Goal: Task Accomplishment & Management: Use online tool/utility

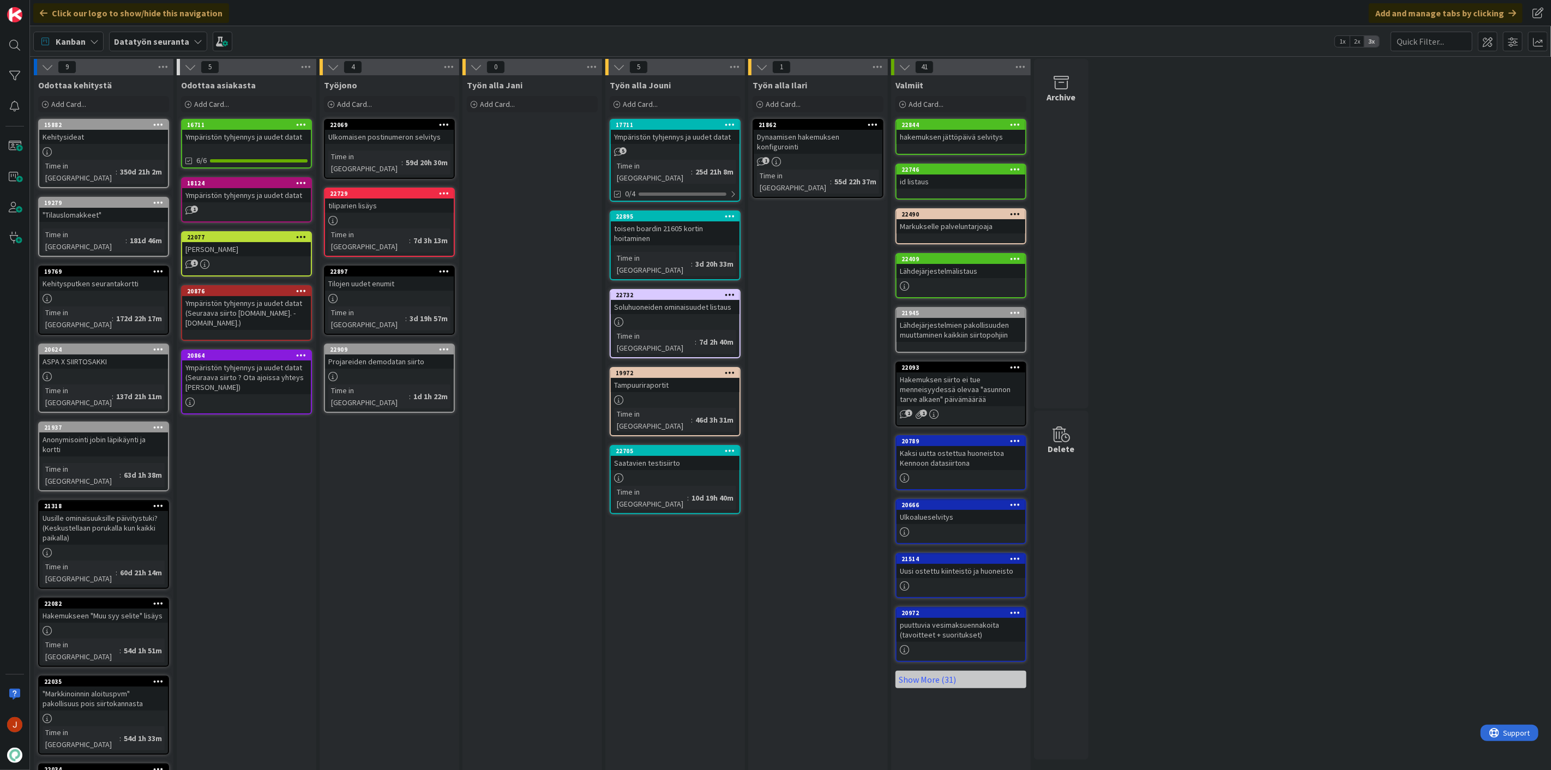
click at [687, 136] on div "Ympäristön tyhjennys ja uudet datat" at bounding box center [675, 137] width 129 height 14
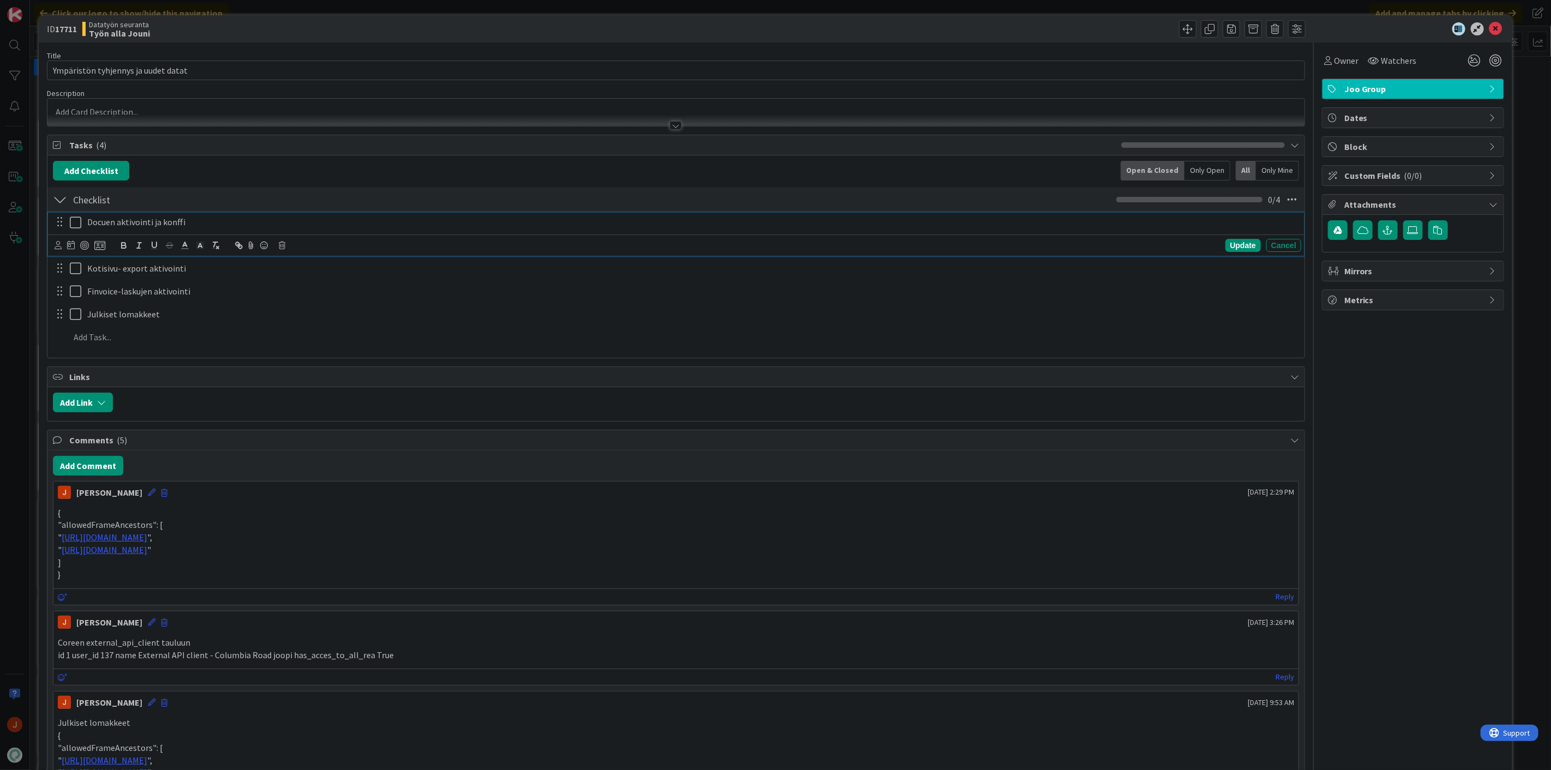
click at [73, 219] on icon at bounding box center [78, 222] width 16 height 13
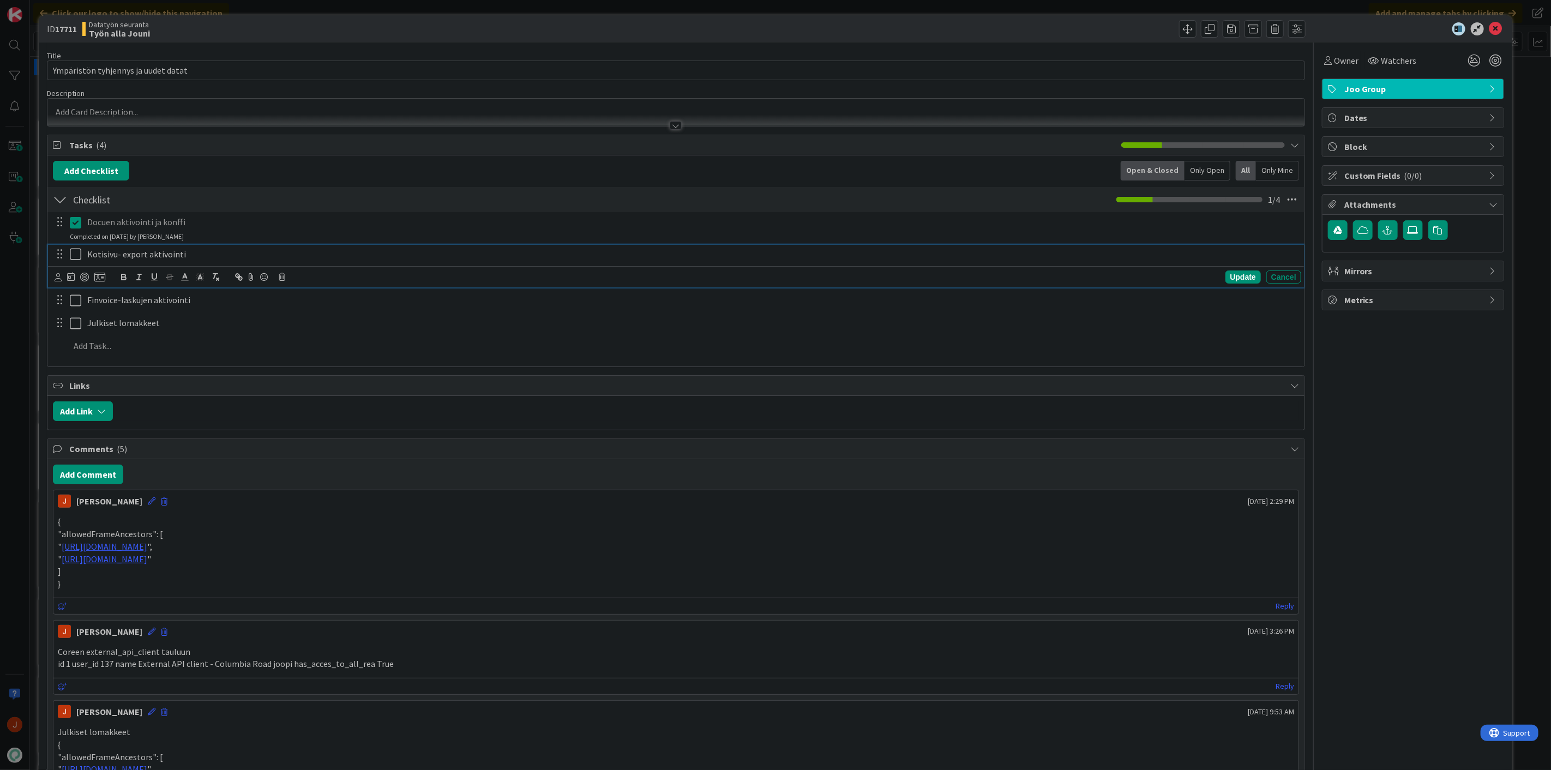
click at [76, 249] on icon at bounding box center [78, 254] width 16 height 13
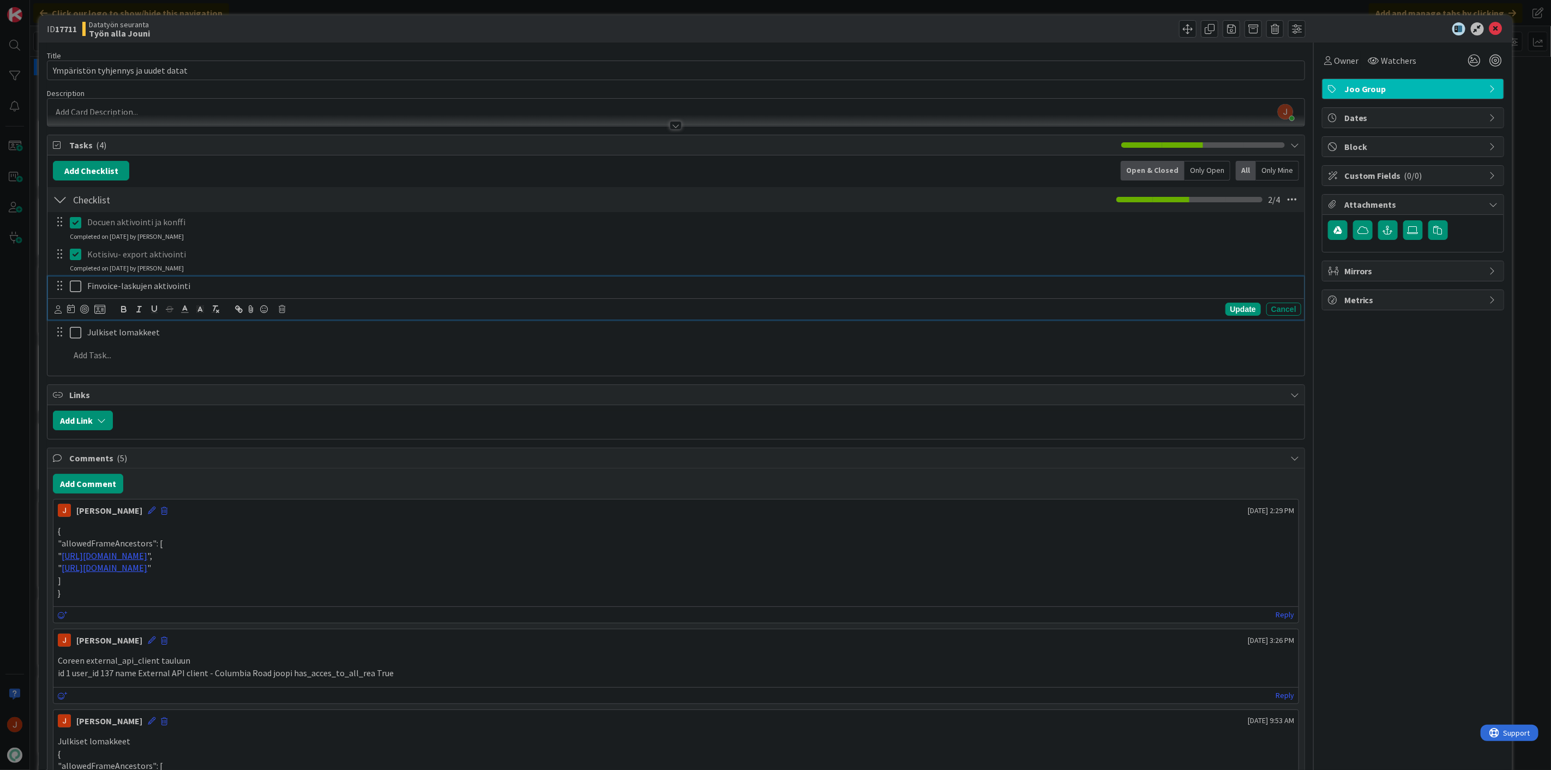
click at [75, 280] on icon at bounding box center [78, 286] width 16 height 13
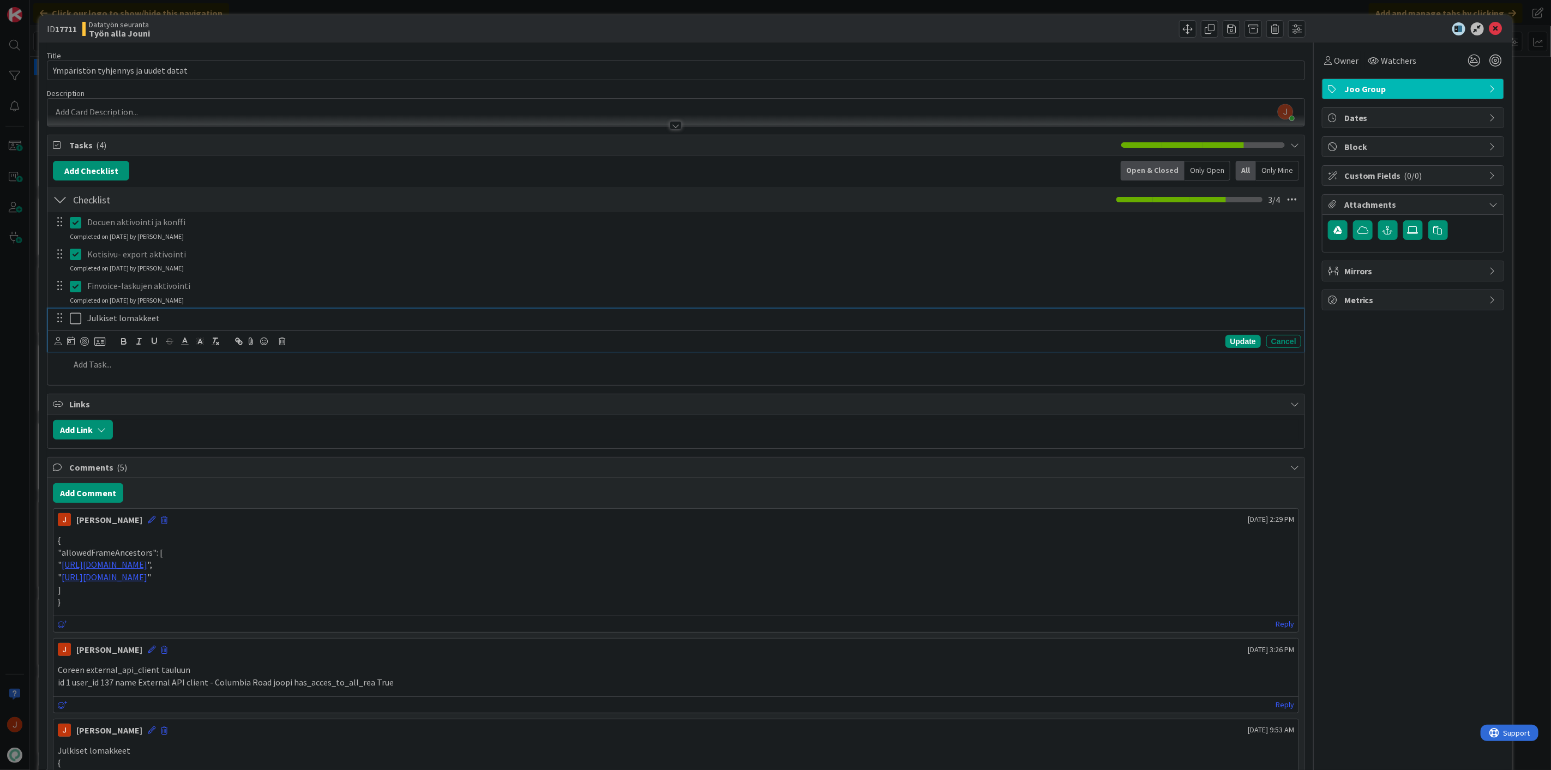
click at [75, 318] on icon at bounding box center [78, 318] width 16 height 13
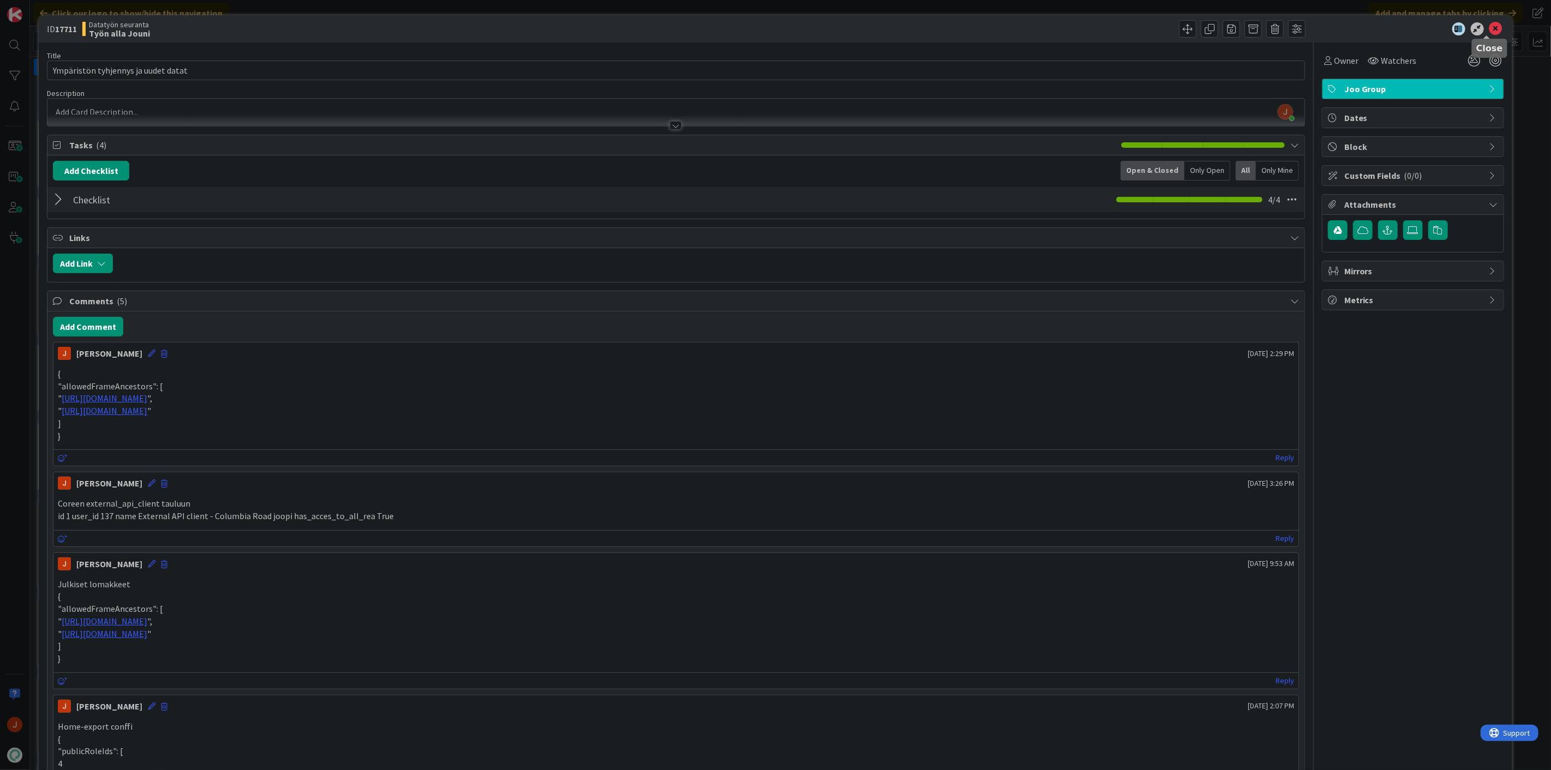
click at [1489, 23] on icon at bounding box center [1495, 28] width 13 height 13
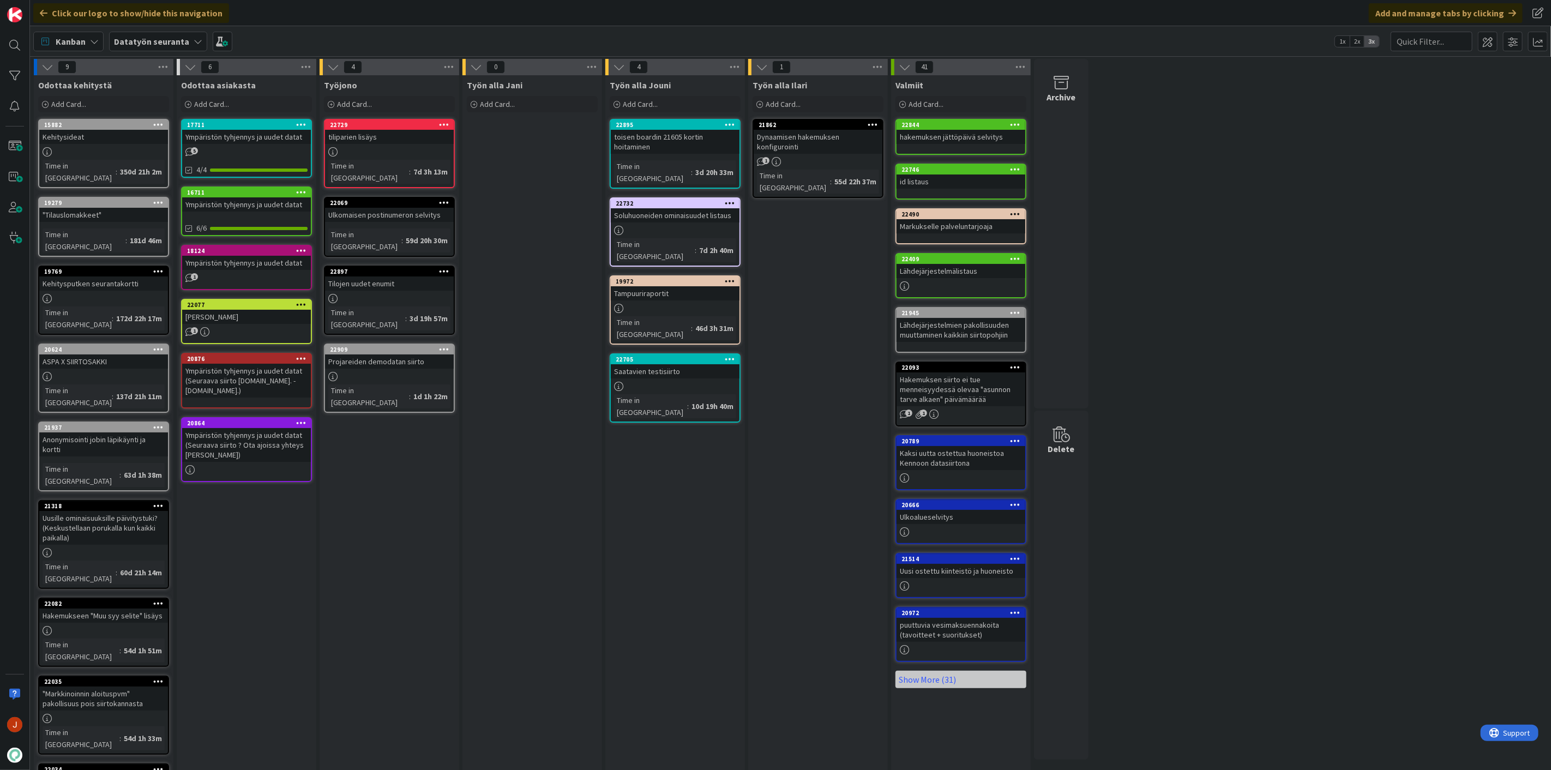
click at [503, 162] on div "Työn alla Jani Add Card..." at bounding box center [532, 463] width 140 height 776
click at [731, 355] on icon at bounding box center [730, 359] width 10 height 8
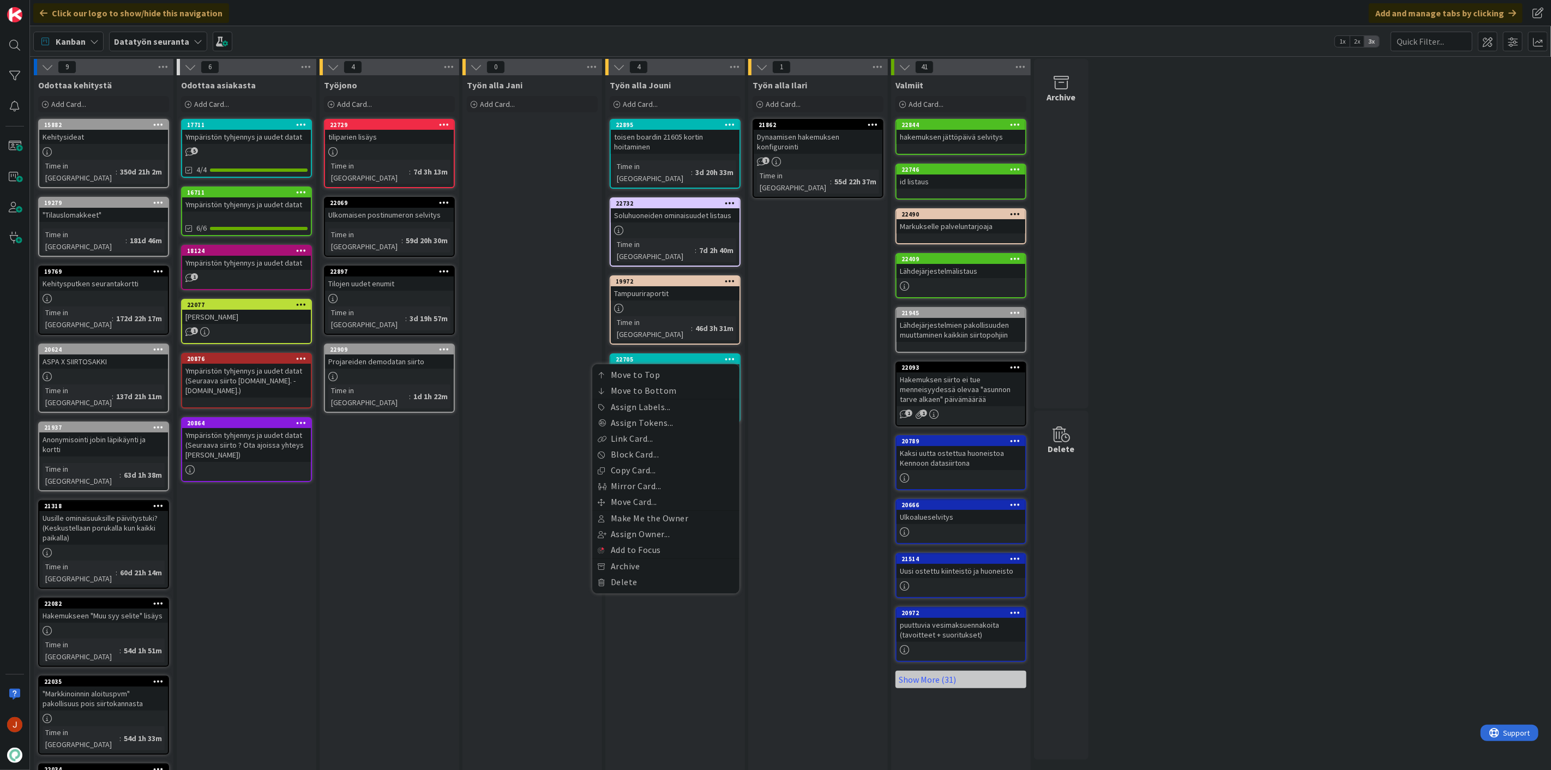
drag, startPoint x: 544, startPoint y: 375, endPoint x: 583, endPoint y: 360, distance: 42.2
click at [544, 374] on div "Työn alla Jani Add Card..." at bounding box center [532, 463] width 140 height 776
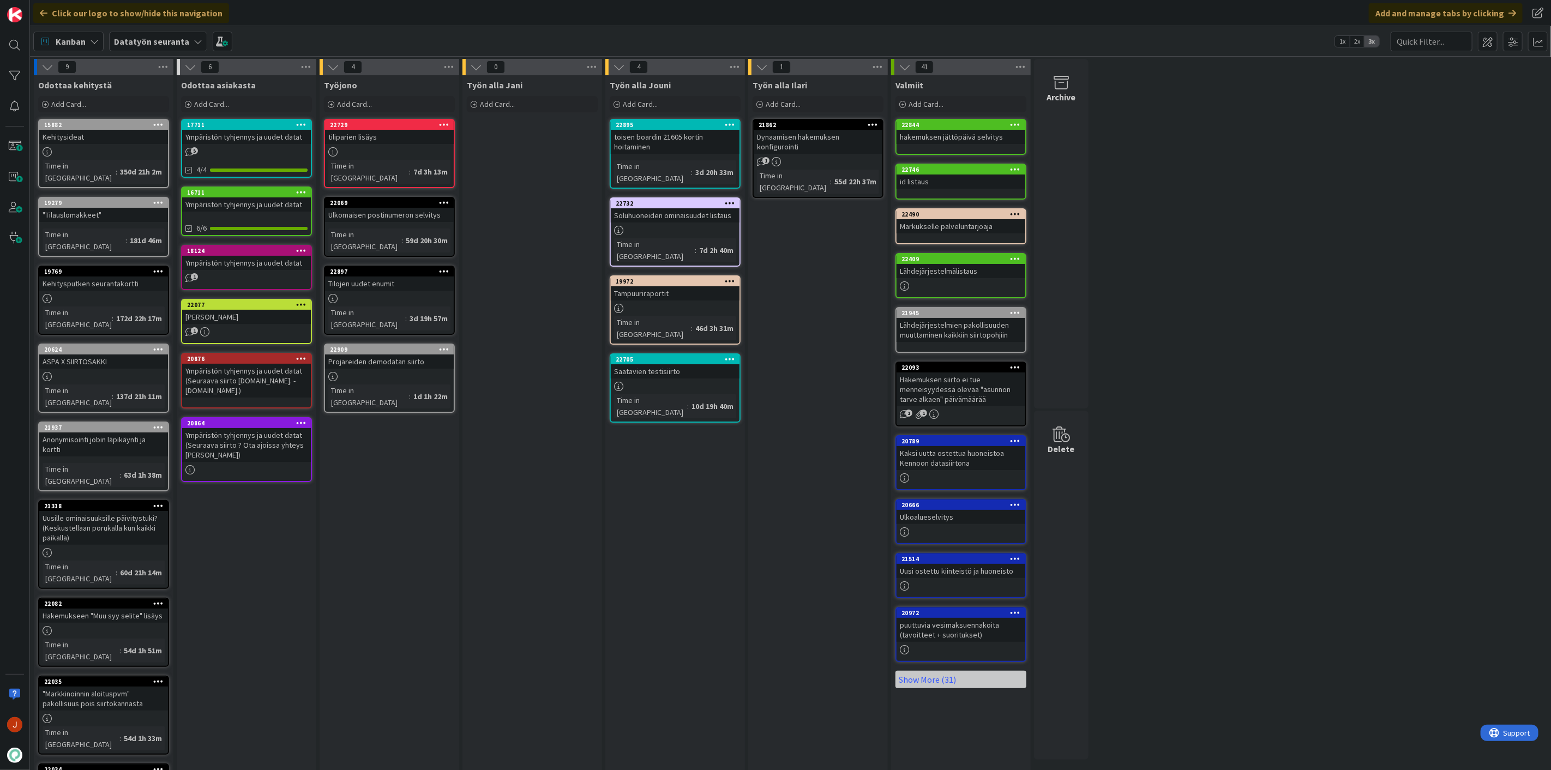
click at [655, 364] on div "Saatavien testisiirto" at bounding box center [675, 371] width 129 height 14
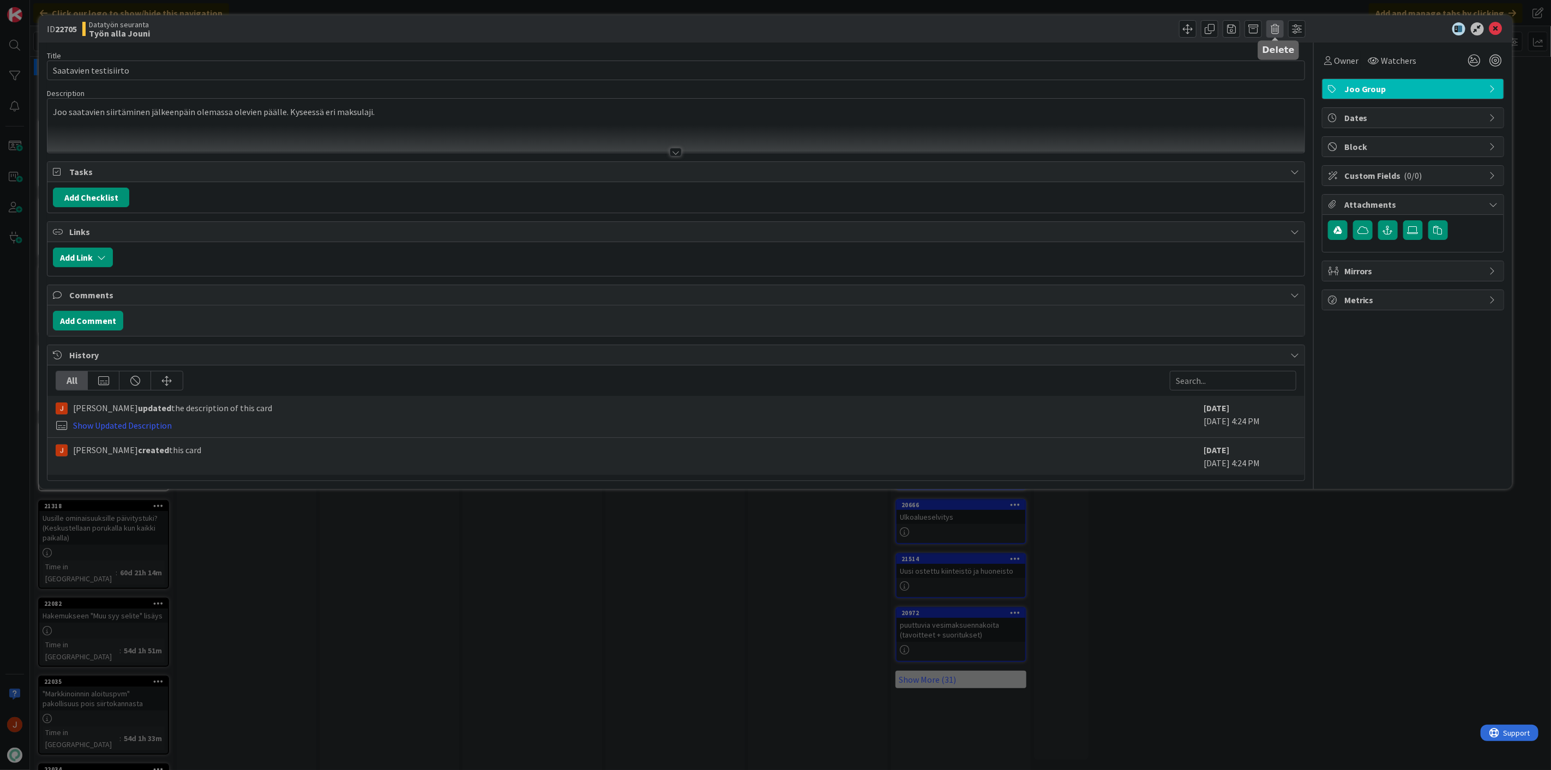
click at [1272, 30] on span at bounding box center [1274, 28] width 17 height 17
click at [1304, 80] on button "Delete" at bounding box center [1291, 80] width 41 height 20
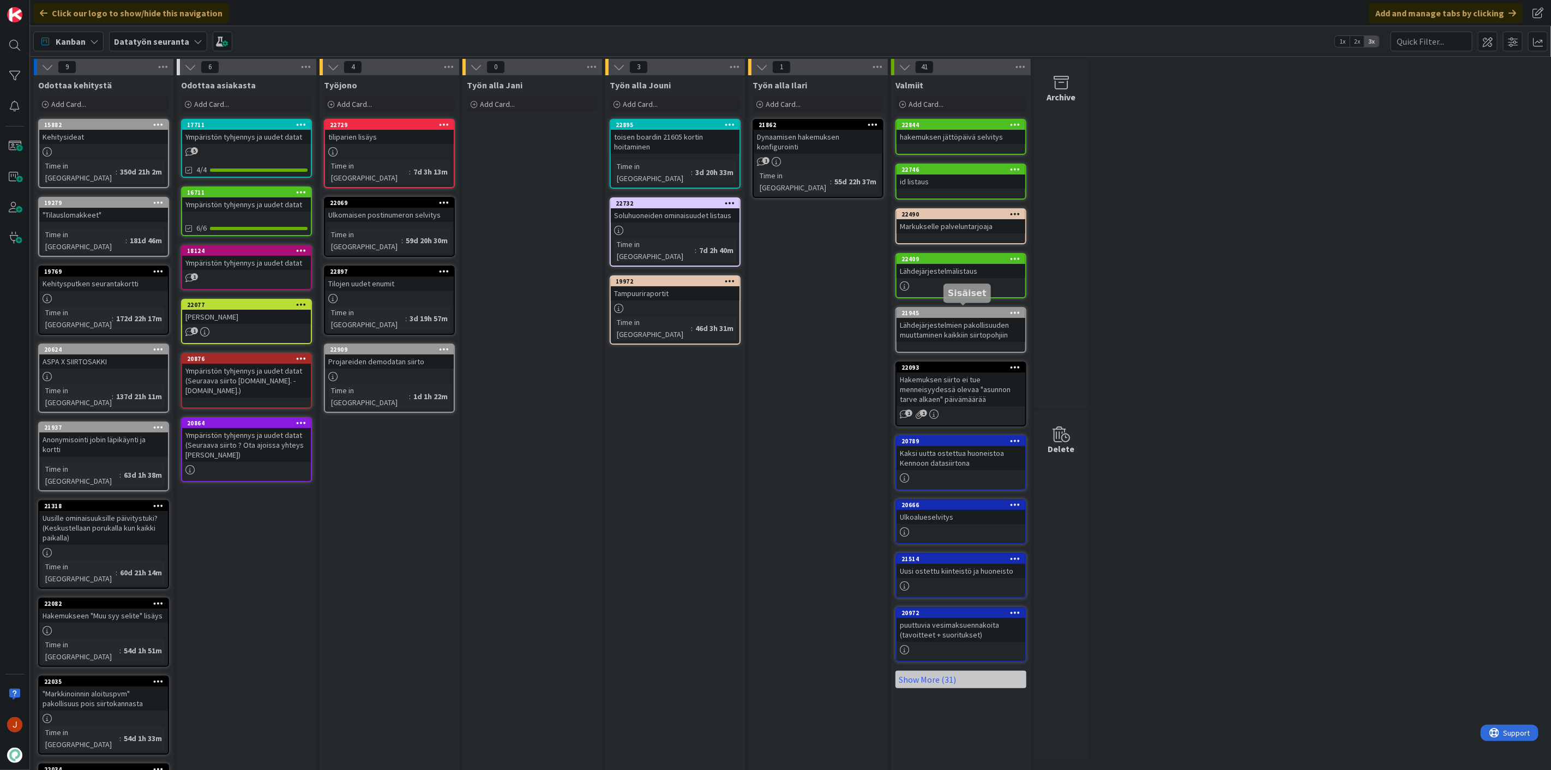
click at [691, 437] on div "Työn alla Jouni Add Card... 22895 toisen boardin 21605 kortin hoitaminen Time i…" at bounding box center [675, 463] width 140 height 776
click at [662, 110] on div "Add Card..." at bounding box center [675, 104] width 131 height 16
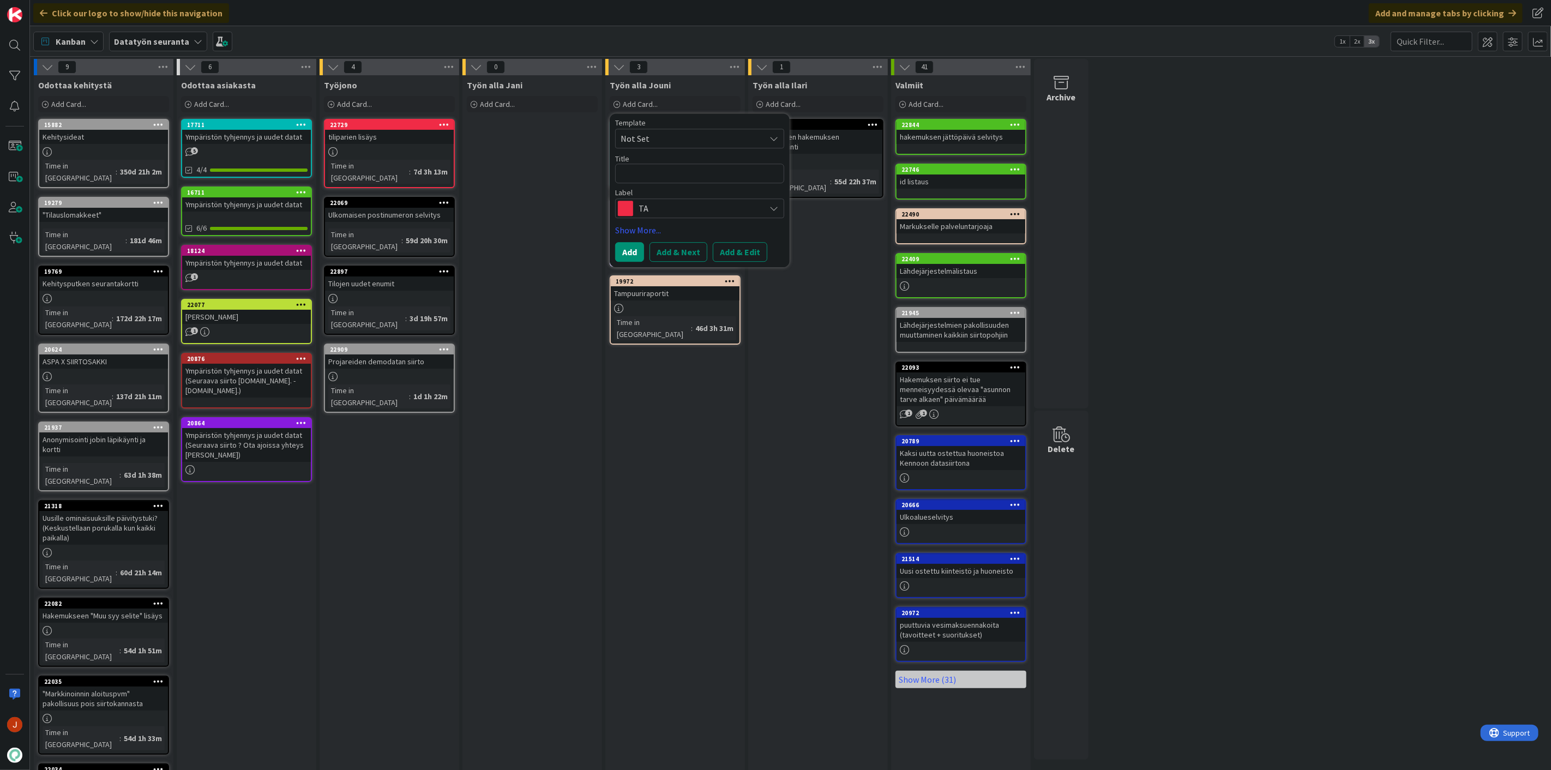
click at [674, 208] on span "TA" at bounding box center [698, 208] width 121 height 15
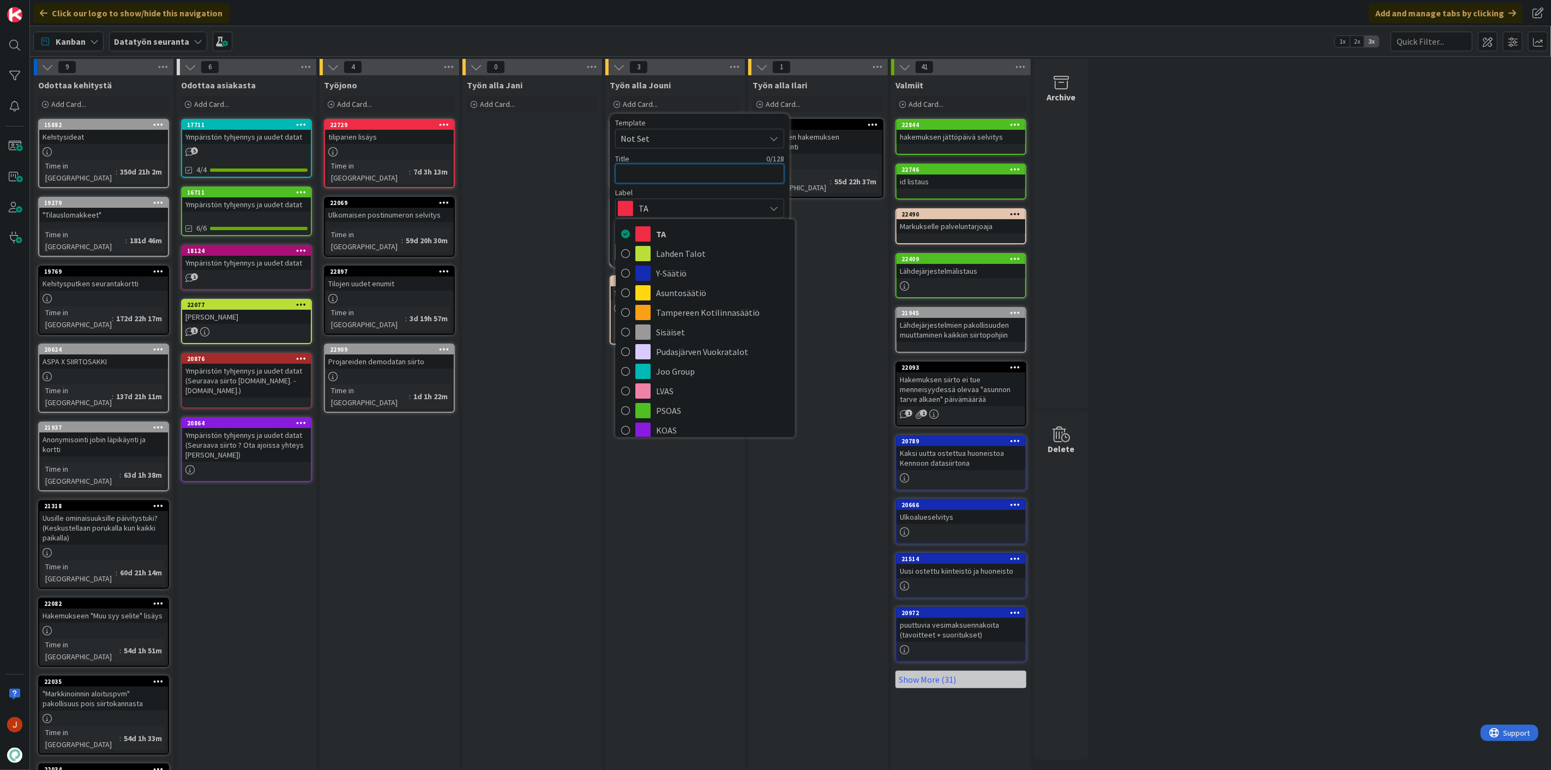
click at [660, 170] on textarea at bounding box center [699, 174] width 169 height 20
type textarea "x"
type textarea "r"
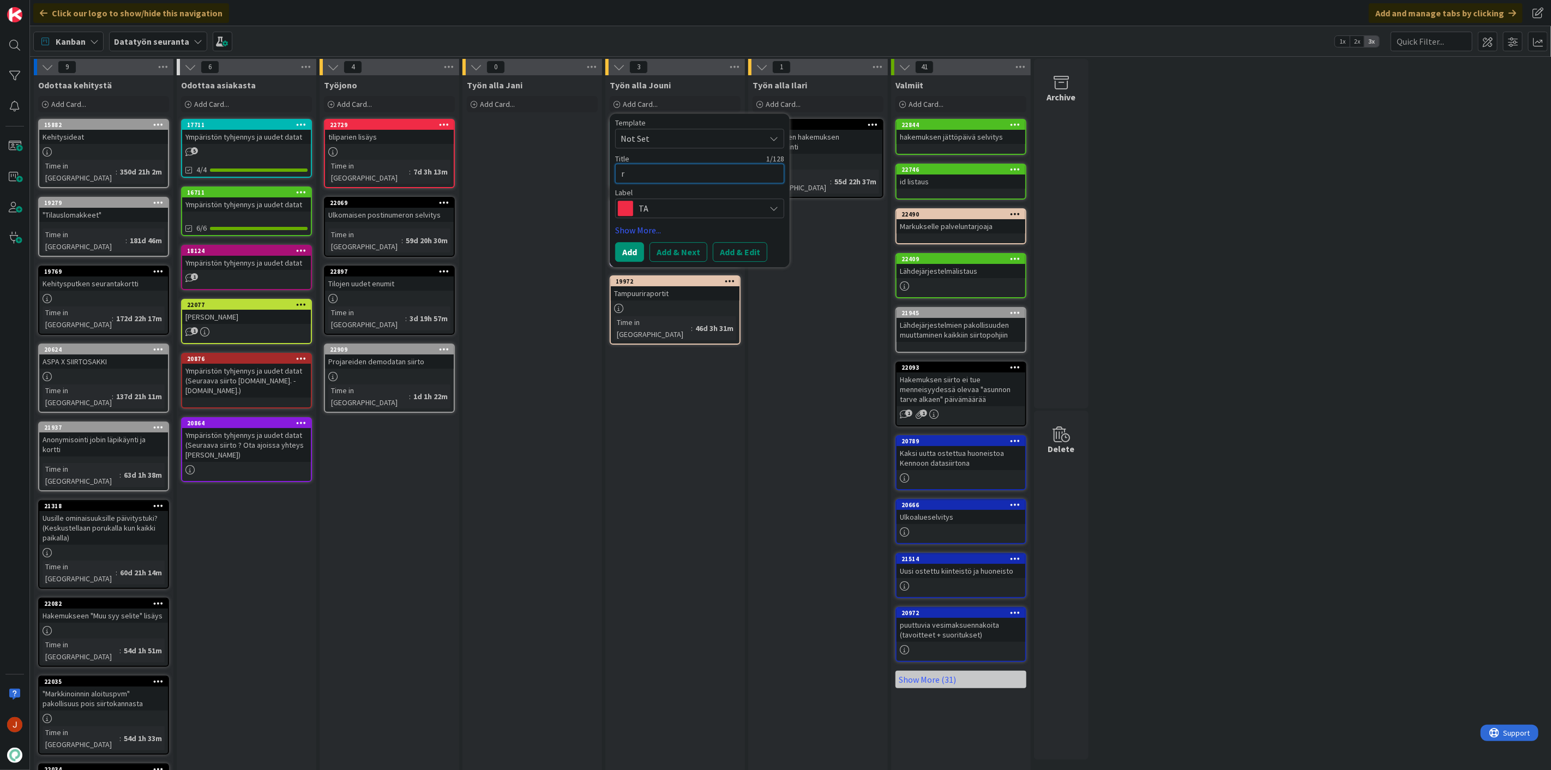
type textarea "x"
type textarea "rs"
type textarea "x"
type textarea "rsa"
click at [663, 208] on span "TA" at bounding box center [698, 208] width 121 height 15
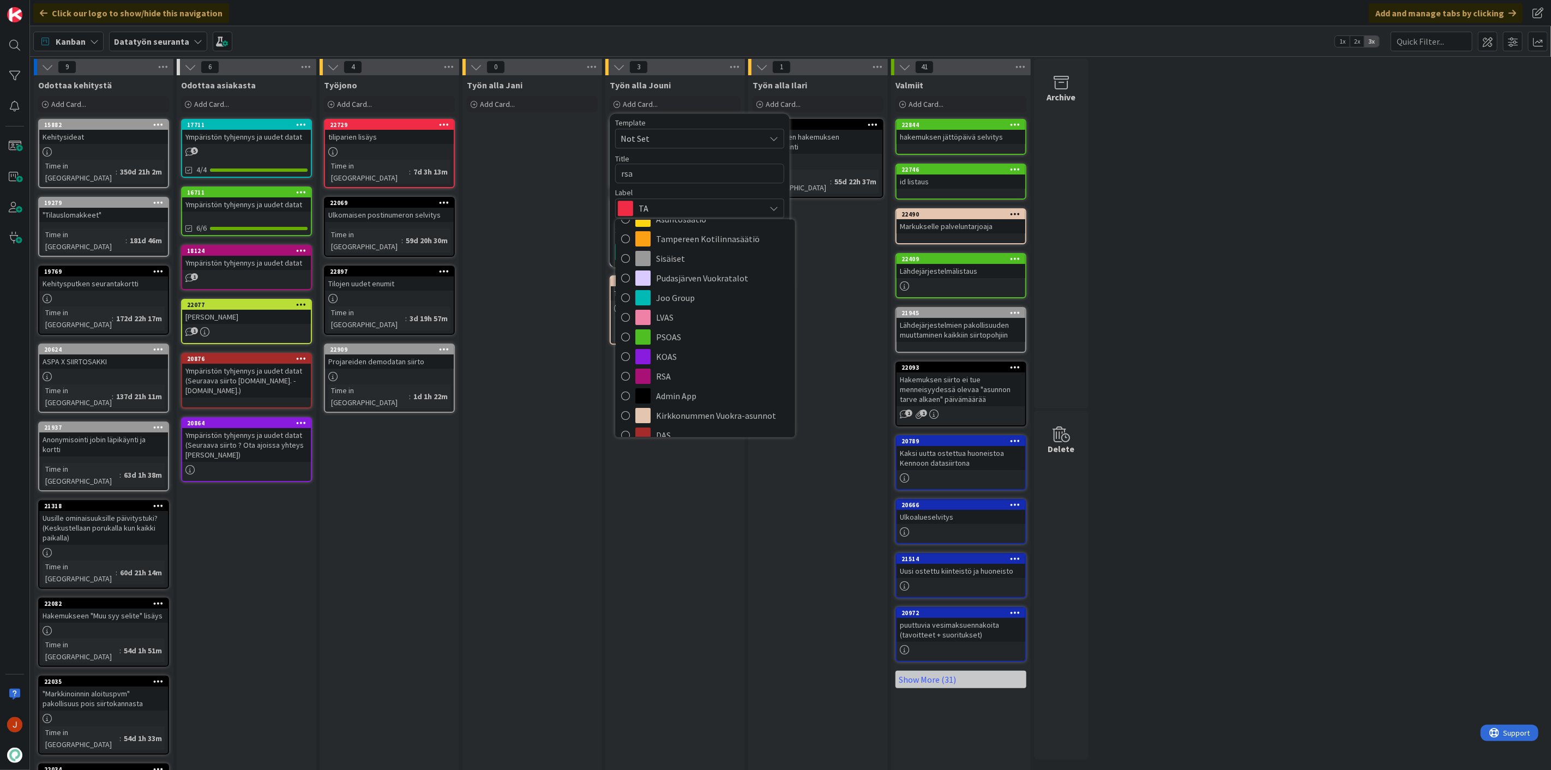
scroll to position [134, 0]
click at [667, 313] on span "RSA" at bounding box center [722, 315] width 133 height 16
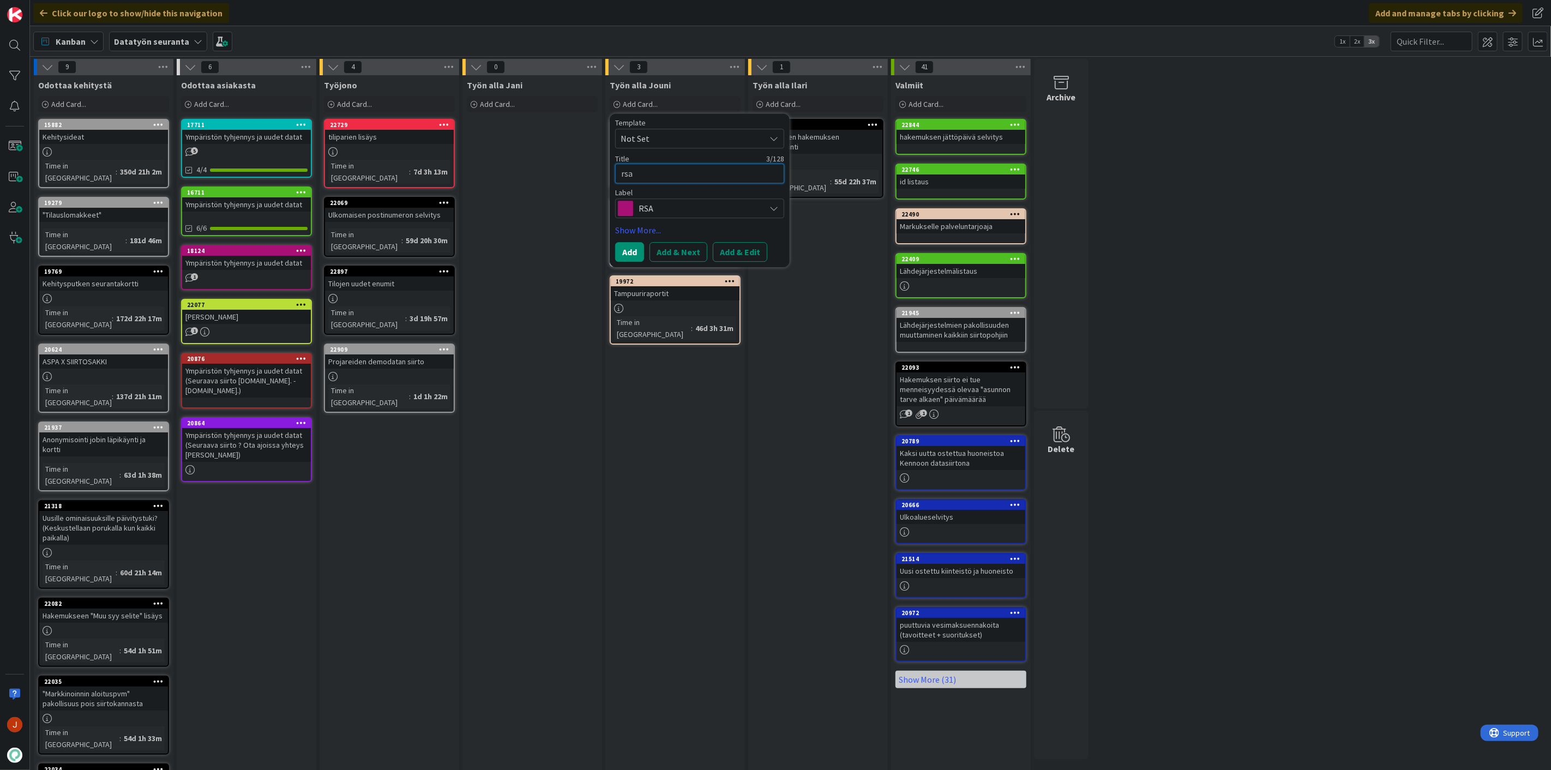
click at [652, 166] on textarea "rsa" at bounding box center [699, 174] width 169 height 20
click at [650, 168] on textarea "rsa" at bounding box center [699, 174] width 169 height 20
type textarea "x"
type textarea "A"
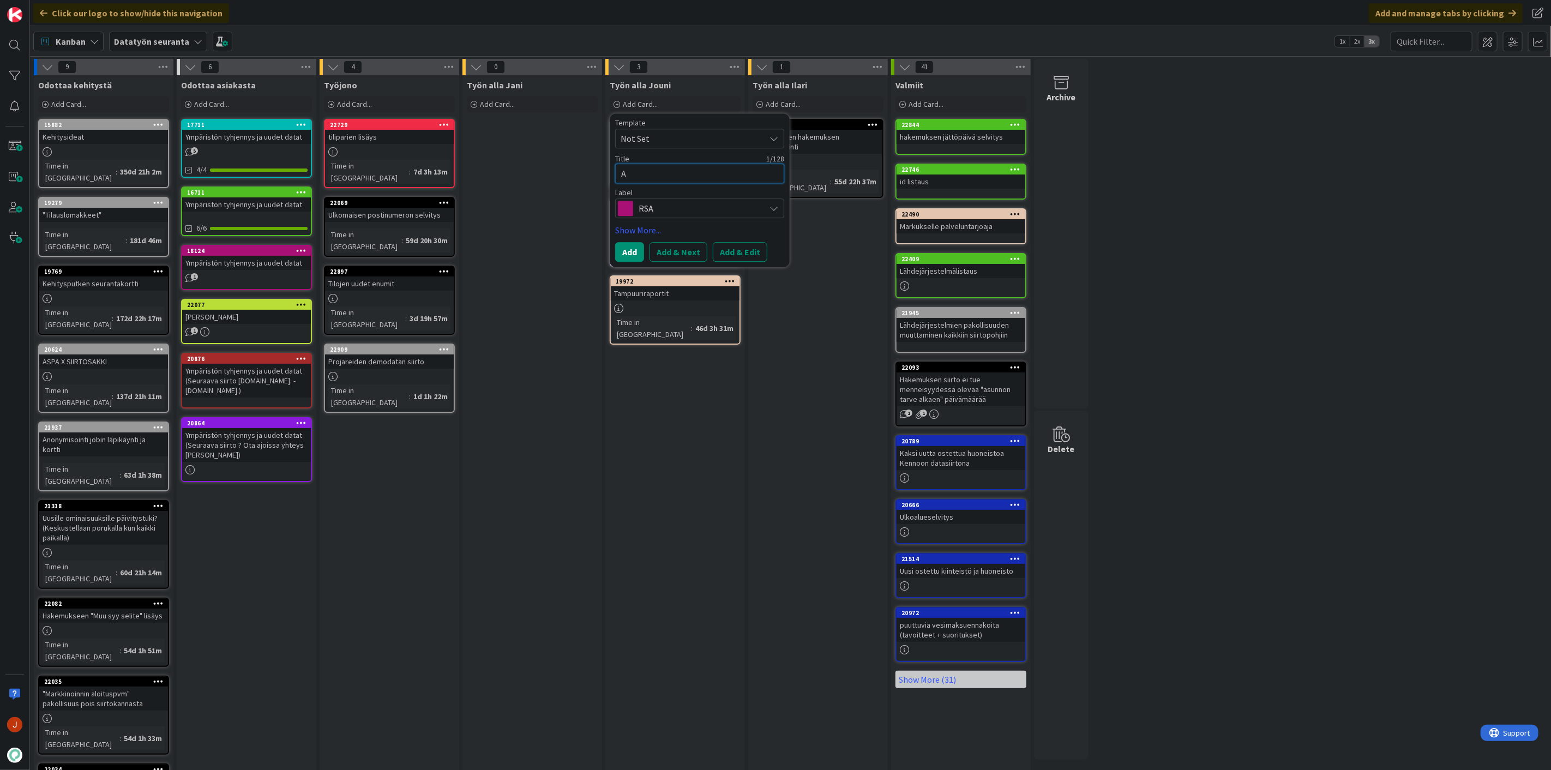
type textarea "x"
type textarea "As"
type textarea "x"
type textarea "Asi"
type textarea "x"
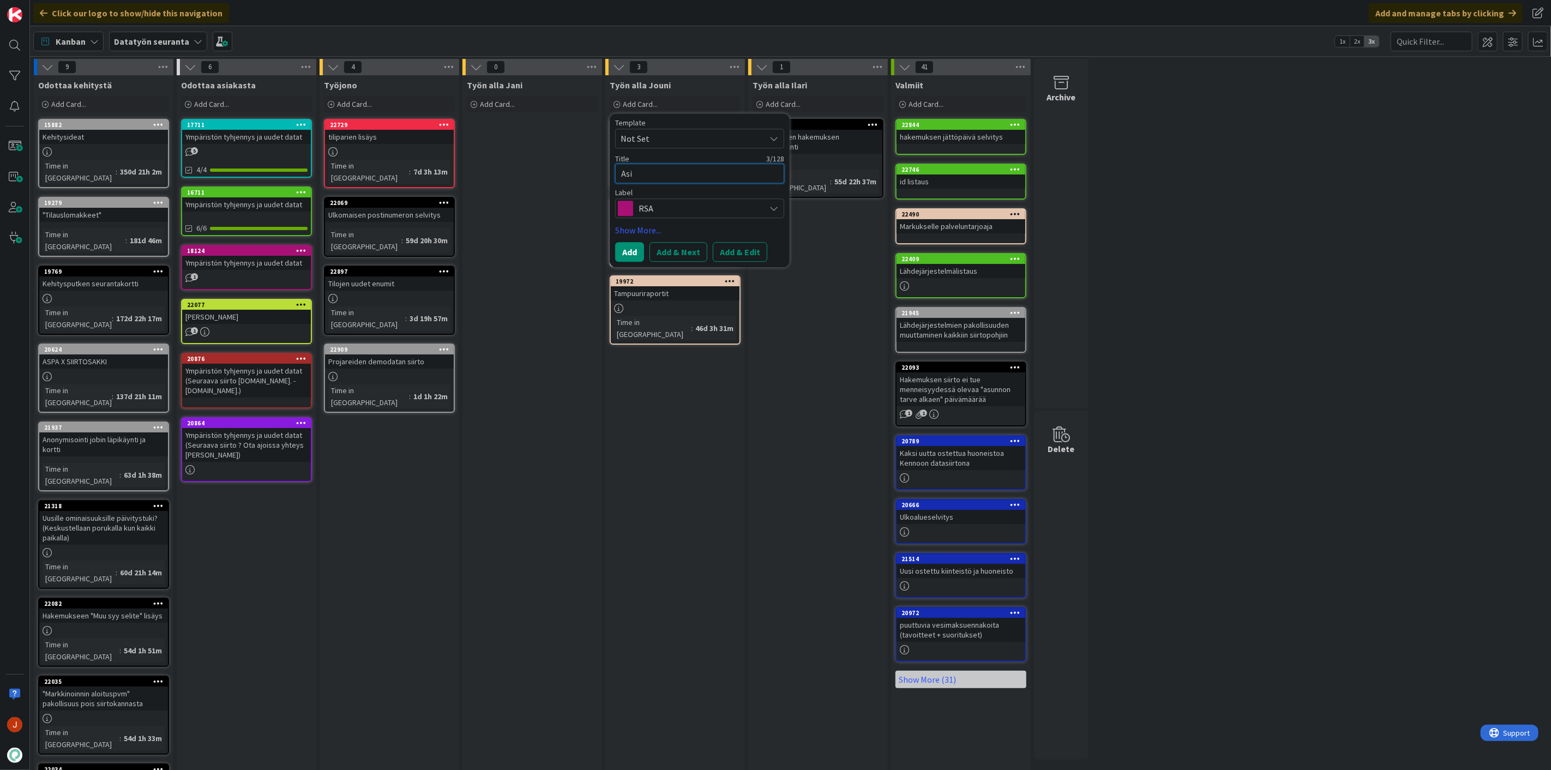
type textarea "Asia"
type textarea "x"
type textarea "Asiak"
type textarea "x"
type textarea "Asiaka"
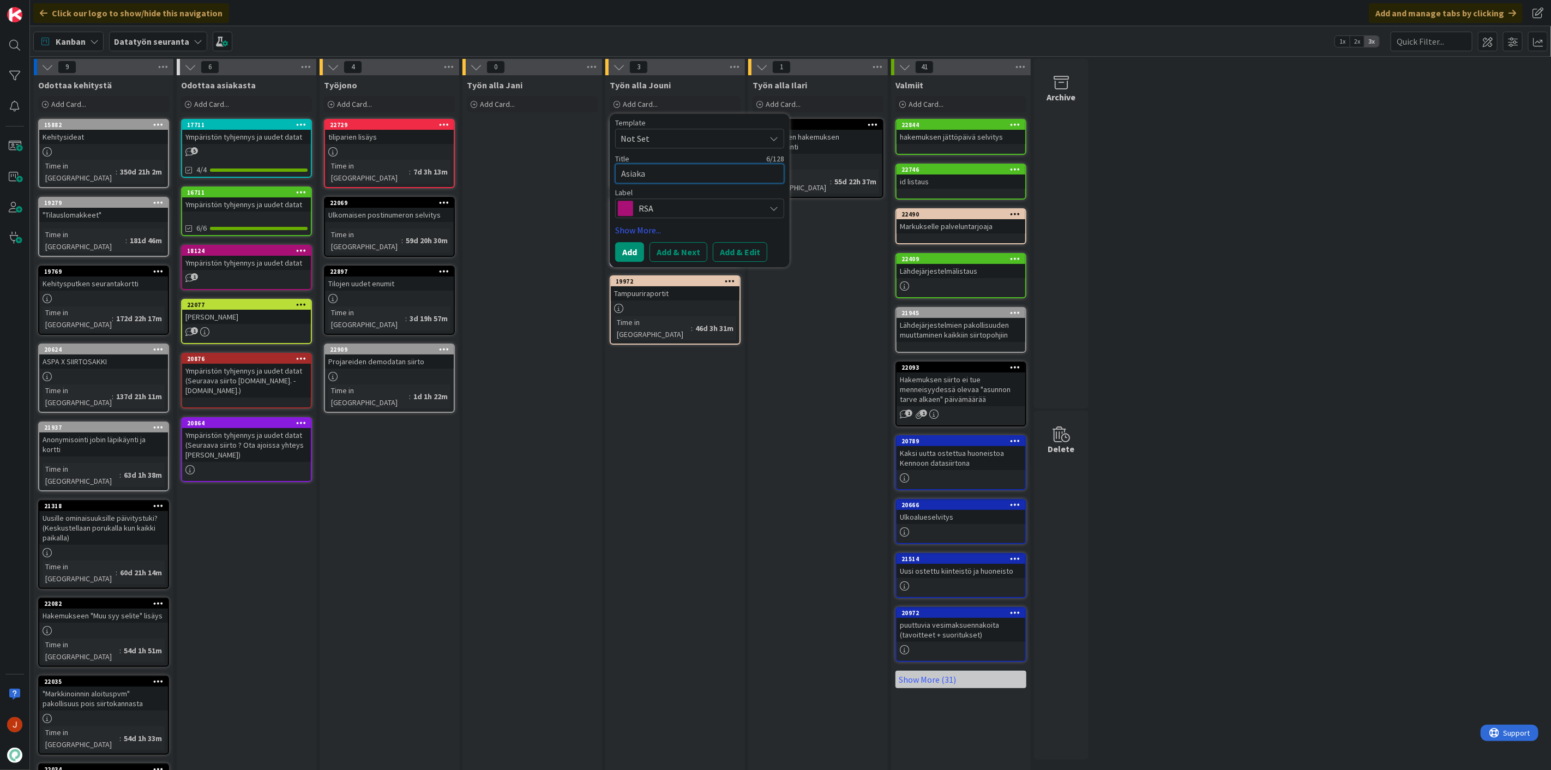
type textarea "x"
type textarea "Asiakas"
type textarea "x"
type textarea "Asiakast"
type textarea "x"
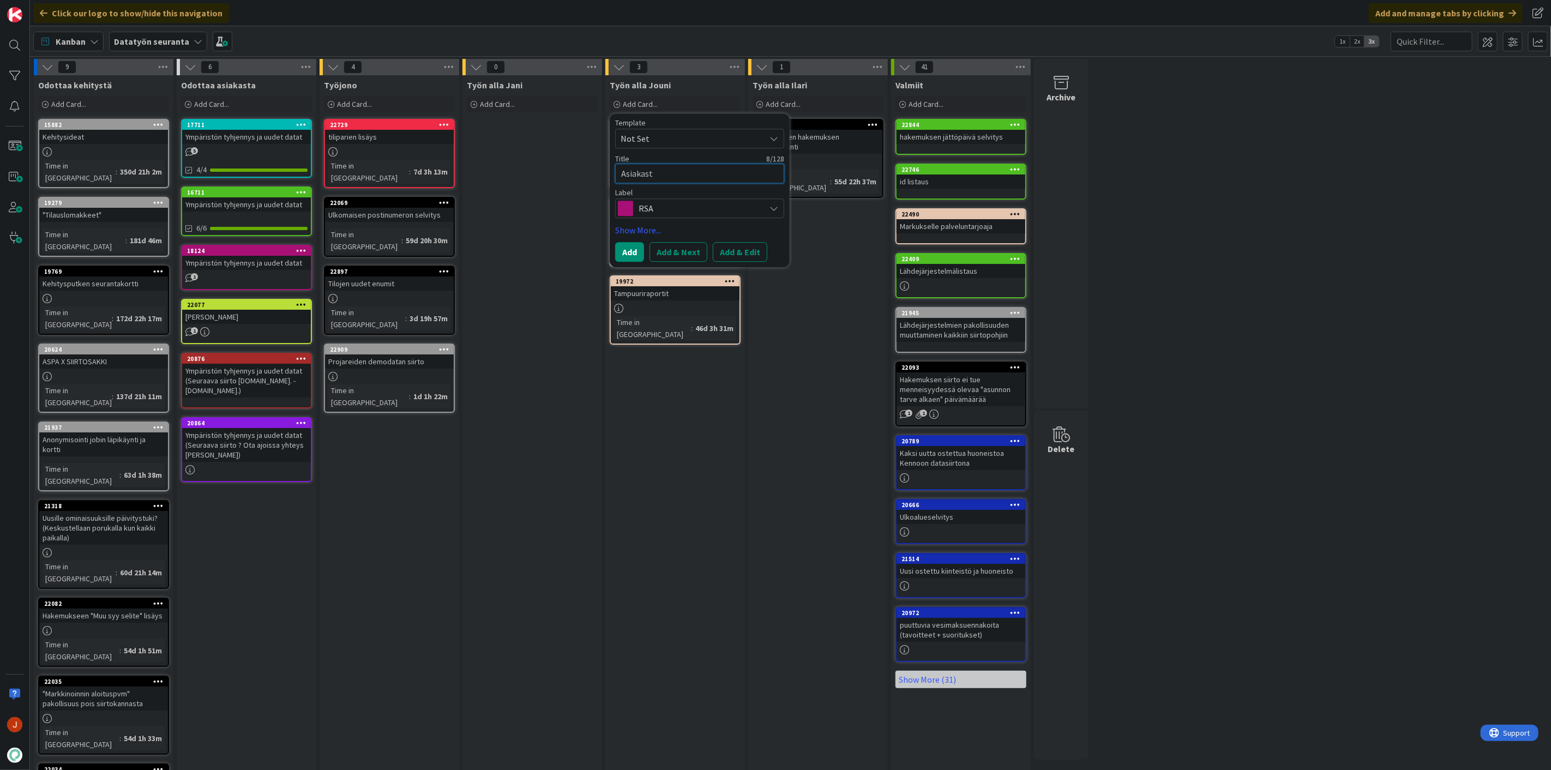
type textarea "Asiakasti"
type textarea "x"
type textarea "Asiakastie"
type textarea "x"
type textarea "Asiakastiet"
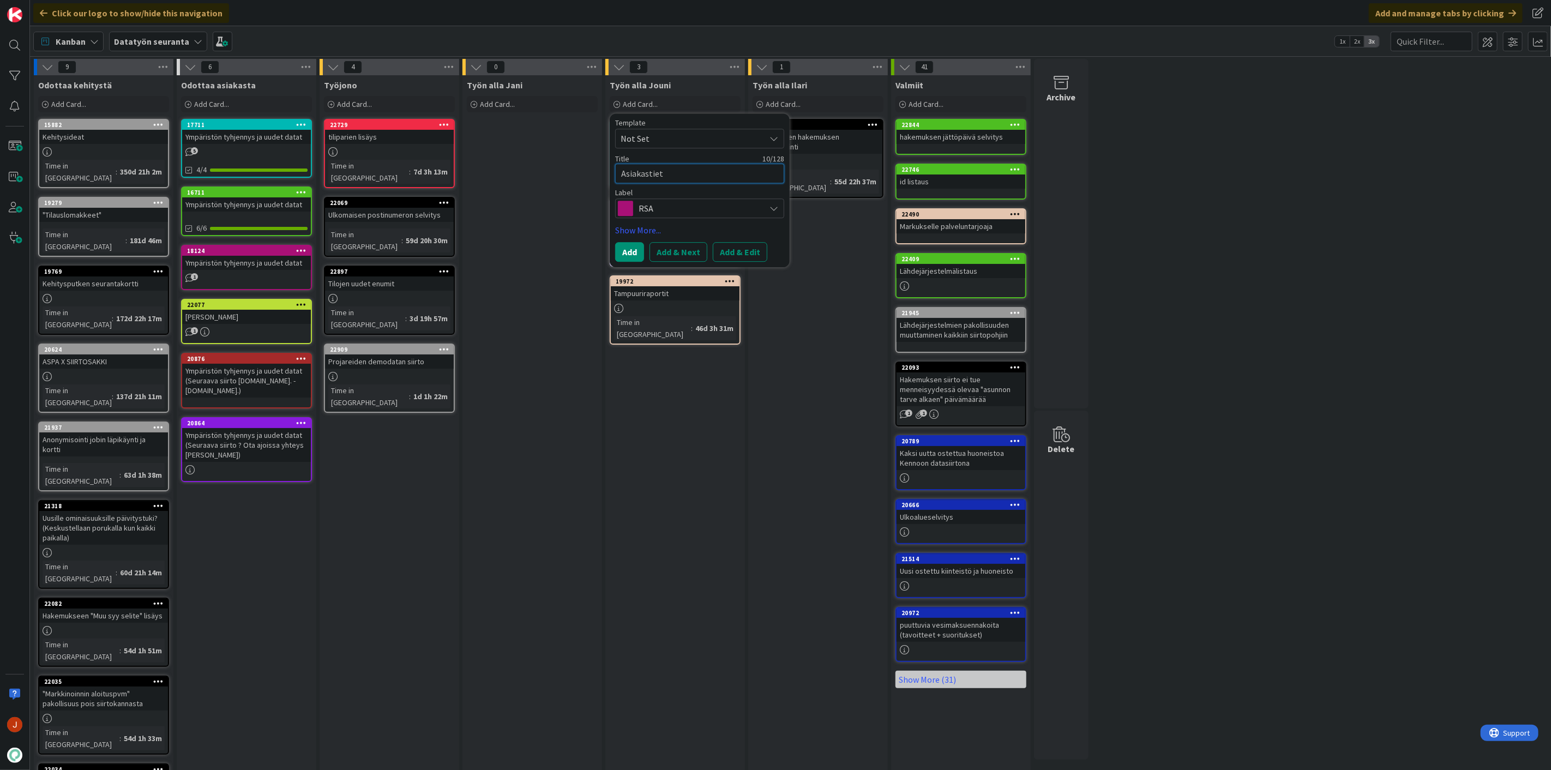
type textarea "x"
type textarea "Asiakastieto"
click at [622, 249] on button "Add" at bounding box center [629, 252] width 29 height 20
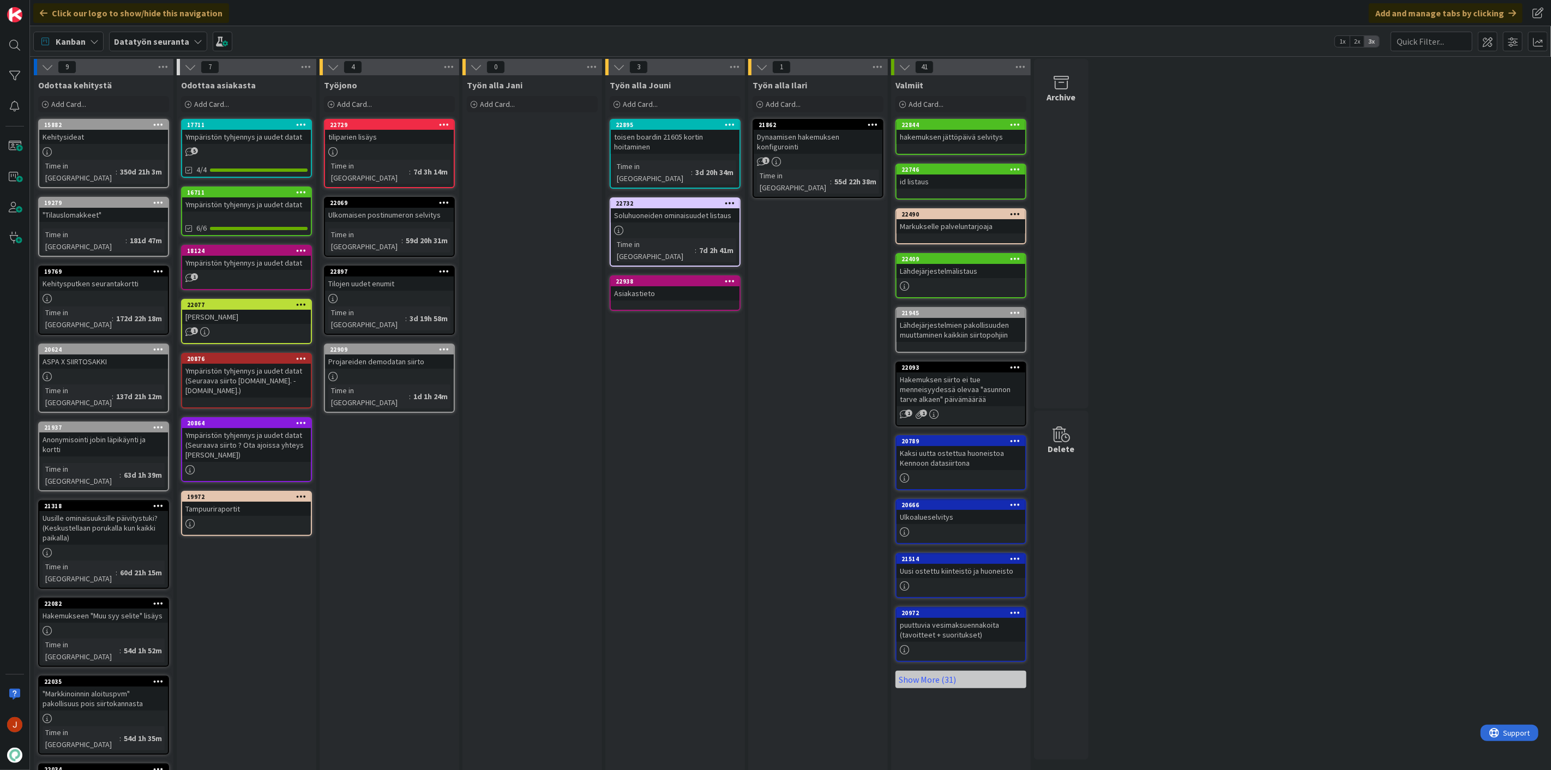
click at [604, 387] on div "3 Työn alla Jouni Add Card... Template Not Set Title 0 / 128 Label TA TA Lahden…" at bounding box center [675, 458] width 143 height 798
click at [428, 199] on div "22069" at bounding box center [392, 203] width 124 height 8
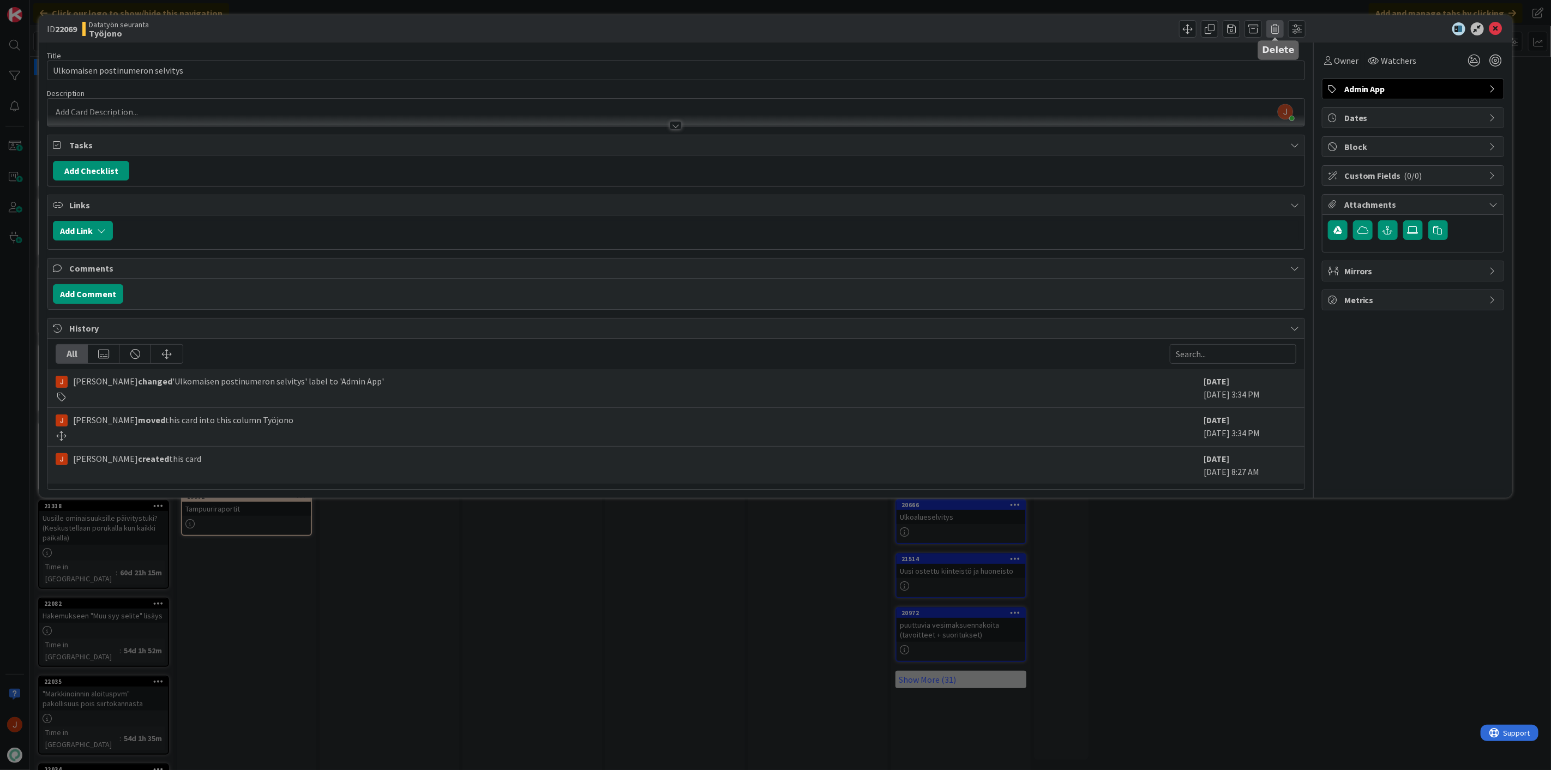
click at [1278, 23] on span at bounding box center [1274, 28] width 17 height 17
click at [1302, 77] on button "Delete" at bounding box center [1291, 80] width 41 height 20
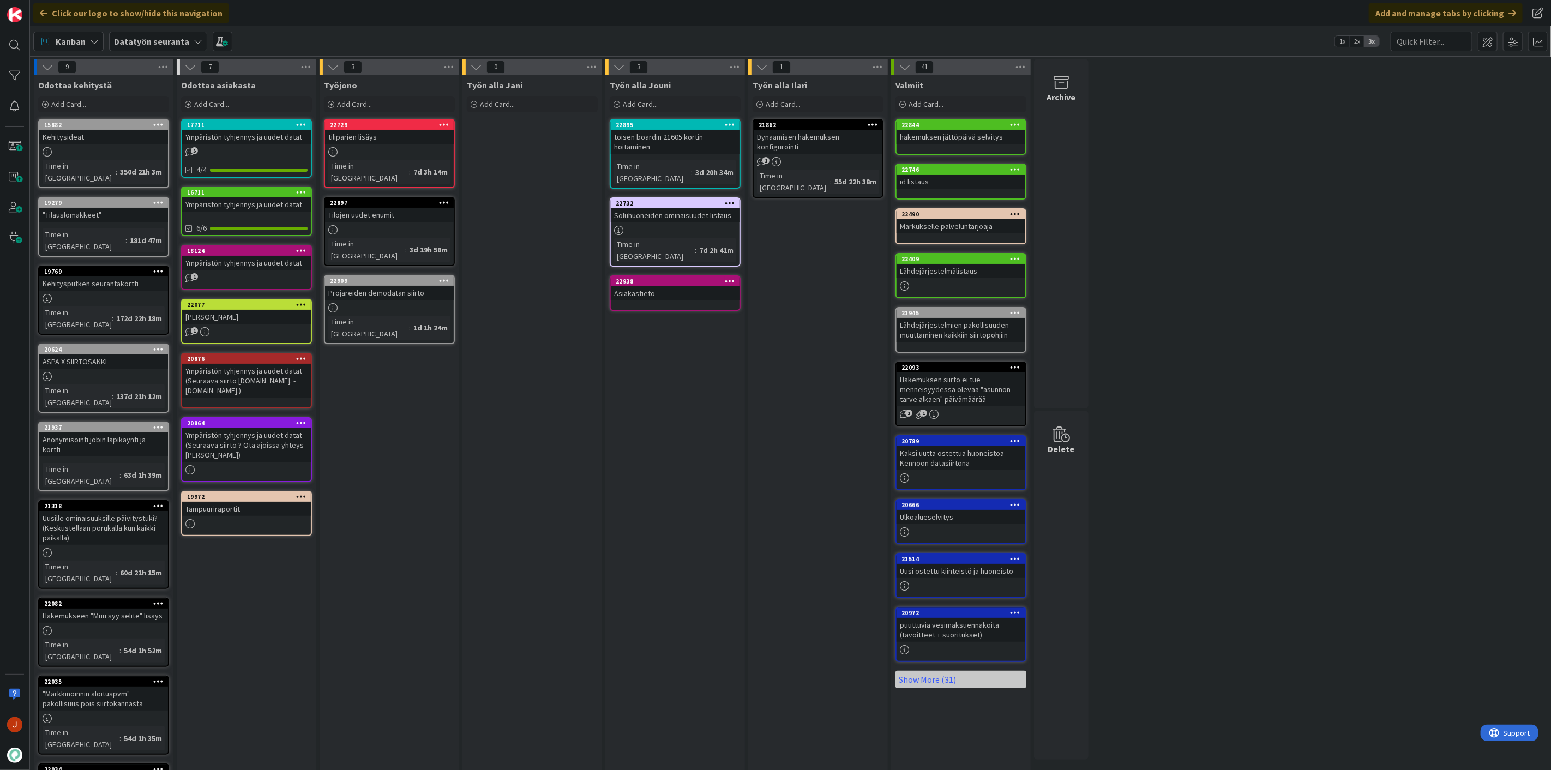
drag, startPoint x: 646, startPoint y: 326, endPoint x: 671, endPoint y: 322, distance: 24.9
click at [653, 328] on div "Työn alla Jouni Add Card... Template Not Set Title 0 / 128 Label TA TA Lahden T…" at bounding box center [675, 463] width 140 height 776
click at [704, 142] on div "Soluhuoneiden ominaisuudet listaus" at bounding box center [675, 137] width 129 height 14
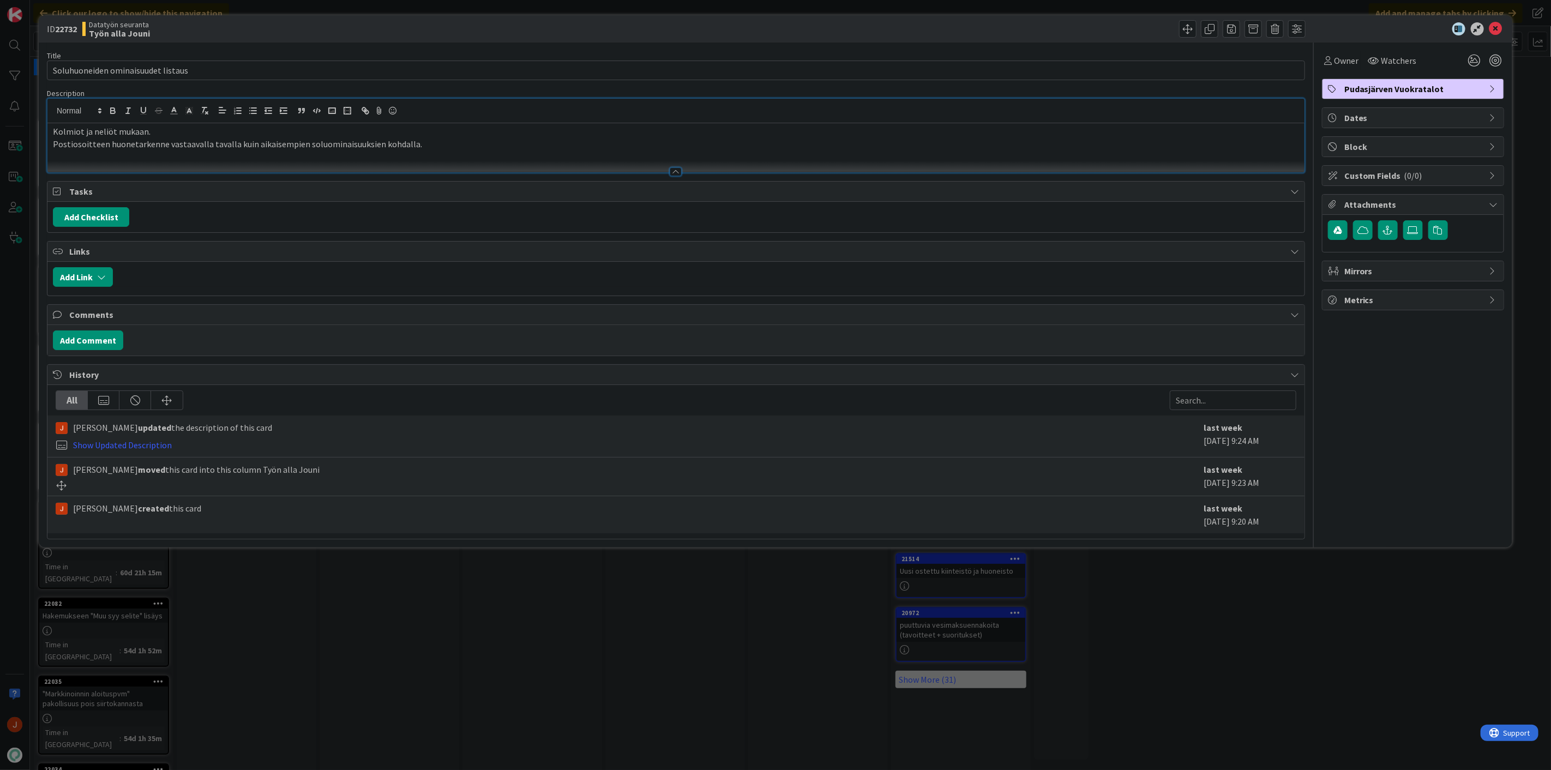
click at [576, 120] on div "Kolmiot ja neliöt mukaan. Postiosoitteen huonetarkenne vastaavalla tavalla kuin…" at bounding box center [675, 136] width 1257 height 74
